Goal: Task Accomplishment & Management: Manage account settings

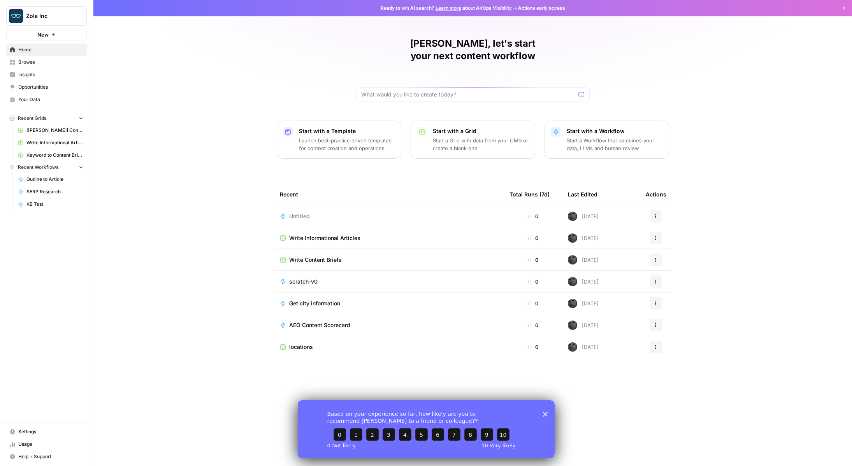
click at [24, 433] on span "Settings" at bounding box center [50, 431] width 65 height 7
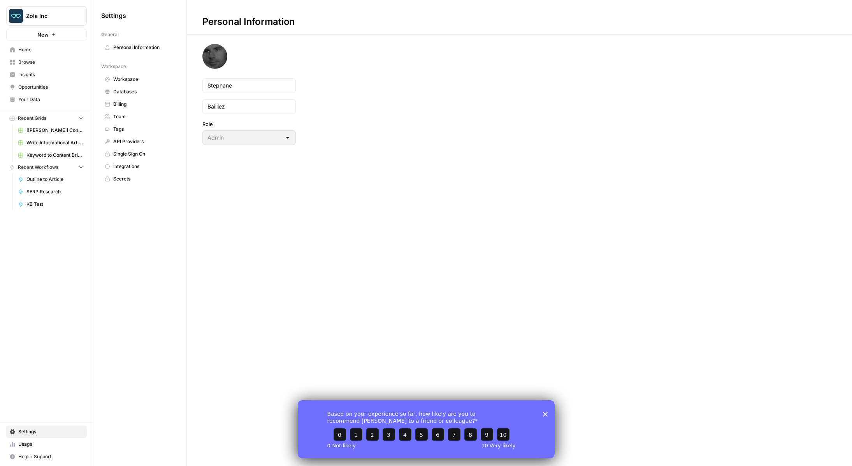
click at [118, 114] on span "Team" at bounding box center [144, 116] width 62 height 7
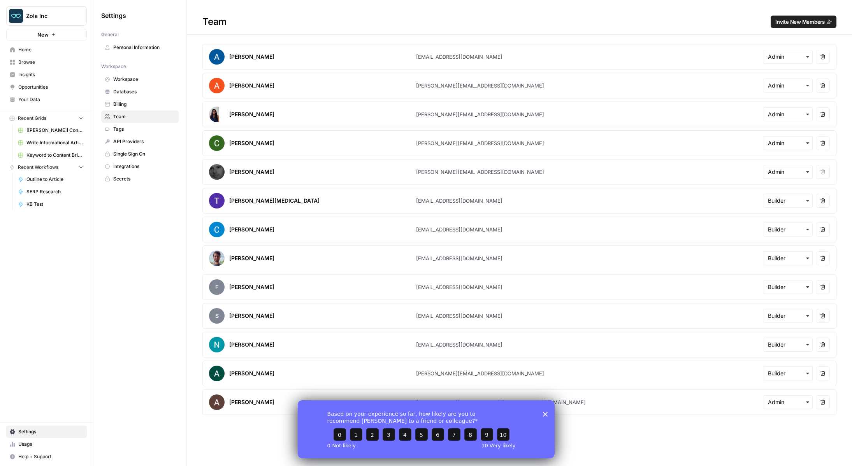
click at [545, 416] on div "Based on your experience so far, how likely are you to recommend [PERSON_NAME] …" at bounding box center [425, 429] width 257 height 58
click at [545, 413] on polygon "Close survey" at bounding box center [544, 414] width 5 height 5
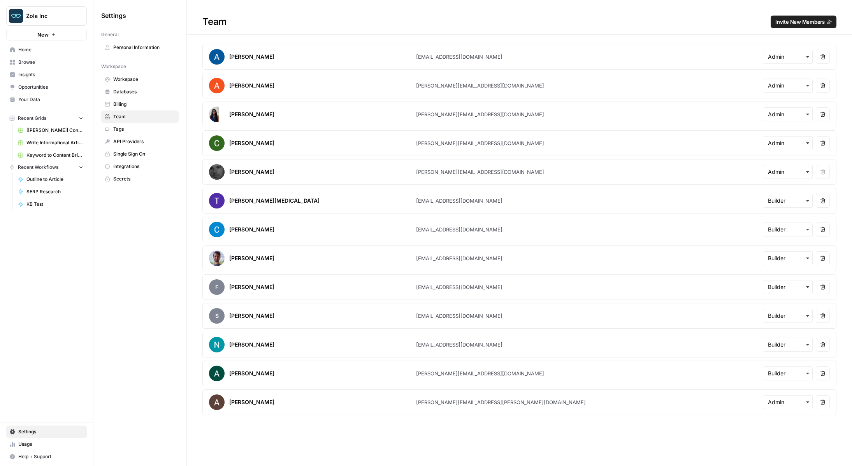
click at [781, 21] on span "Invite New Members" at bounding box center [799, 22] width 49 height 8
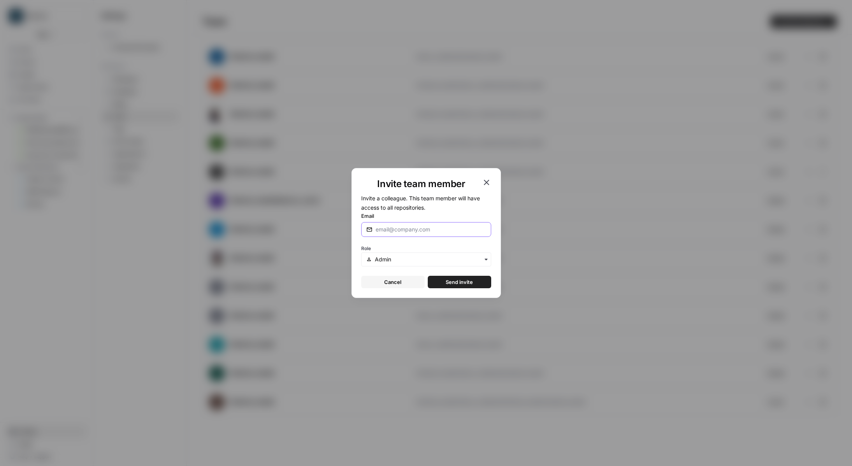
click at [435, 226] on input "Email" at bounding box center [430, 230] width 110 height 8
type input "[EMAIL_ADDRESS][DOMAIN_NAME]"
click at [448, 210] on form "Invite a colleague. This team member will have access to all repositories. Emai…" at bounding box center [426, 240] width 130 height 95
click at [460, 258] on input "text" at bounding box center [430, 260] width 111 height 8
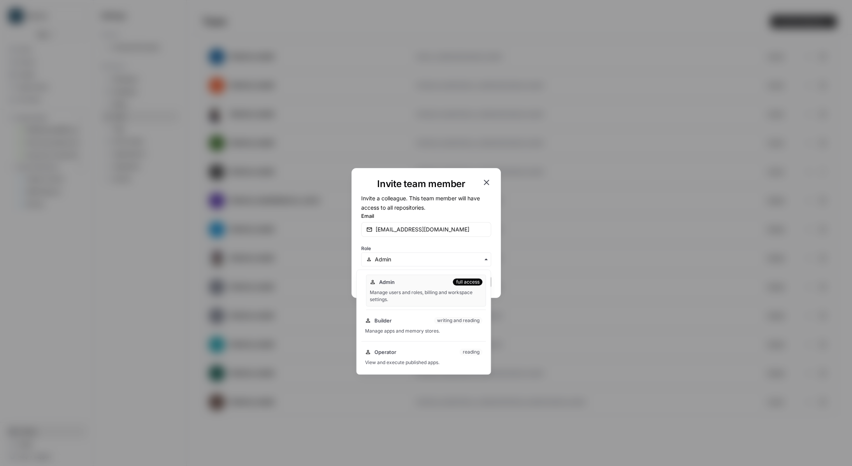
click at [425, 288] on div "Admin full access Manage users and roles, billing and workspace settings." at bounding box center [426, 291] width 120 height 32
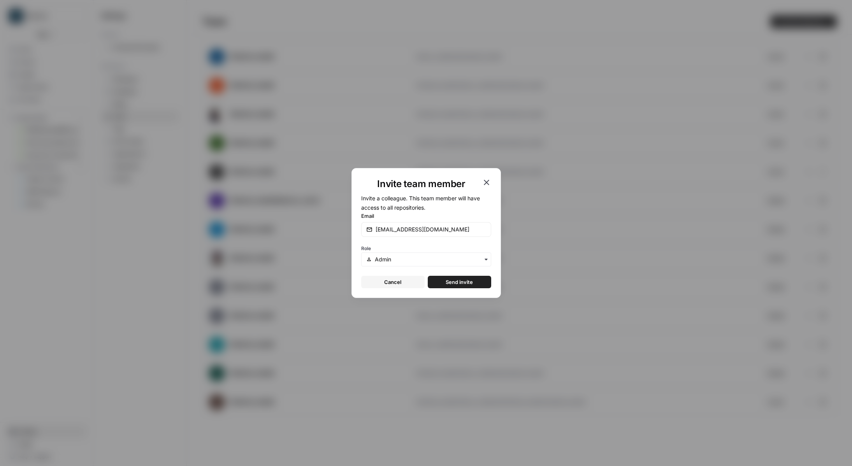
click at [469, 284] on span "Send invite" at bounding box center [458, 282] width 27 height 8
